Goal: Task Accomplishment & Management: Manage account settings

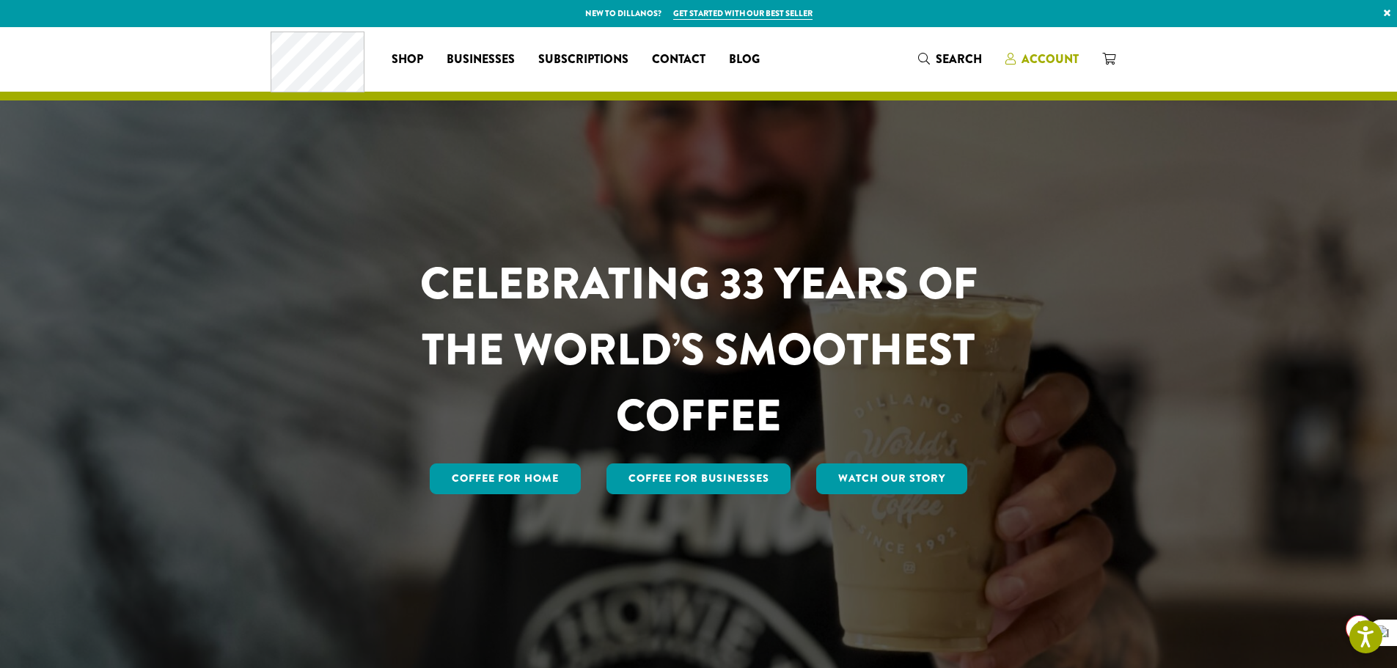
click at [1049, 58] on span "Account" at bounding box center [1050, 59] width 57 height 17
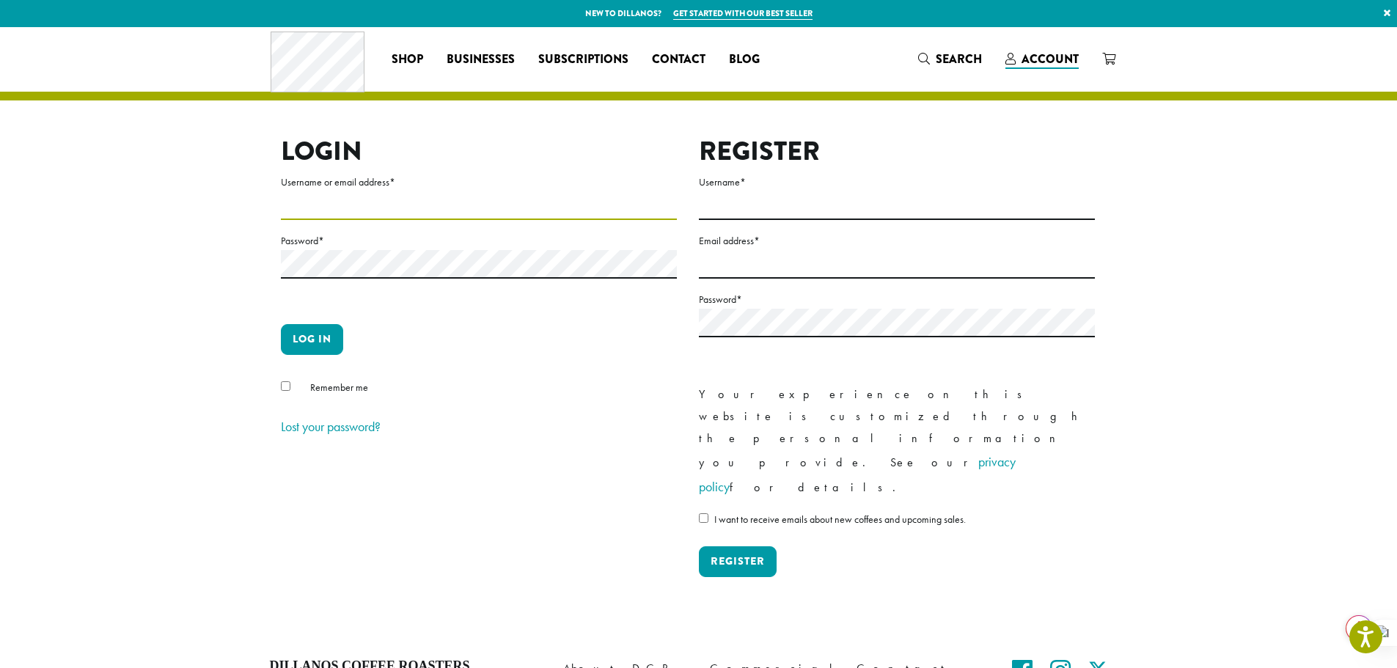
click at [388, 213] on input "Username or email address *" at bounding box center [479, 205] width 396 height 29
type input "**********"
click at [291, 340] on button "Log in" at bounding box center [312, 339] width 62 height 31
